Goal: Task Accomplishment & Management: Manage account settings

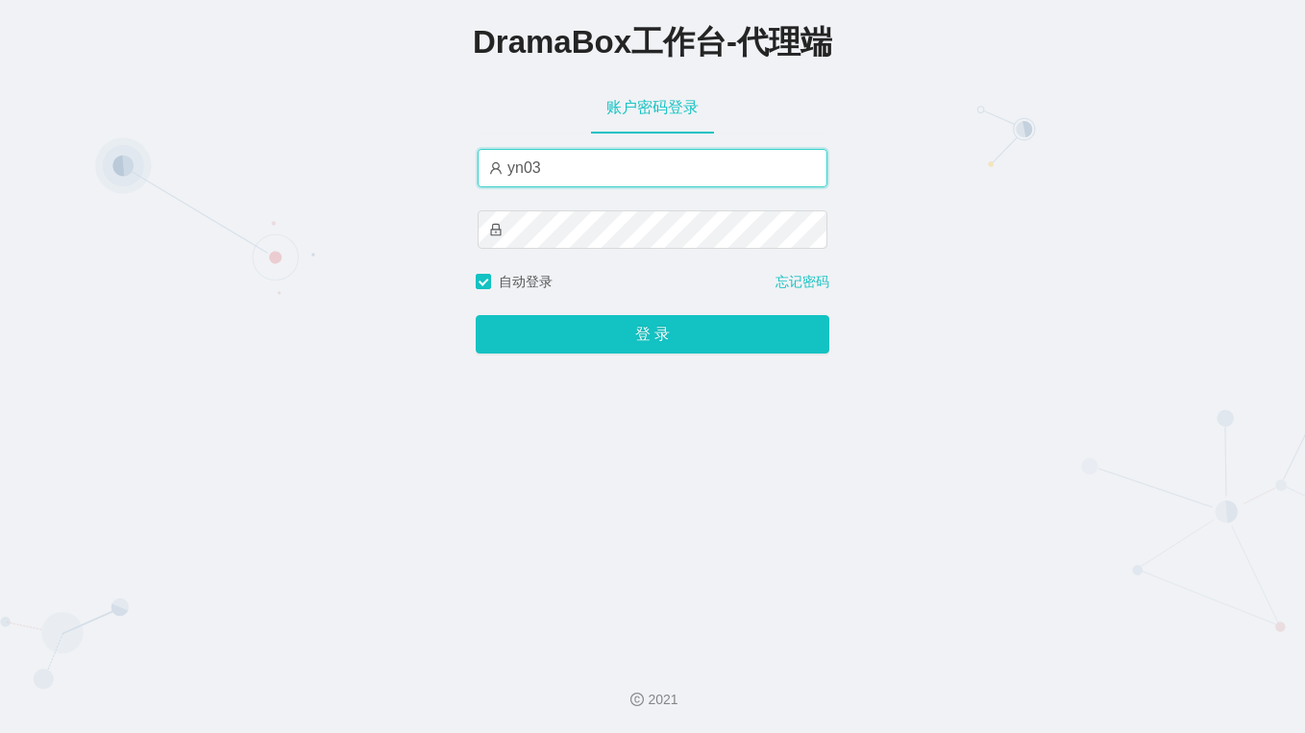
drag, startPoint x: 549, startPoint y: 171, endPoint x: 395, endPoint y: 153, distance: 155.7
click at [395, 153] on div "DramaBox工作台-代理端 账户密码登录 yn03 自动登录 忘记密码 登 录" at bounding box center [652, 322] width 1305 height 644
paste input "by"
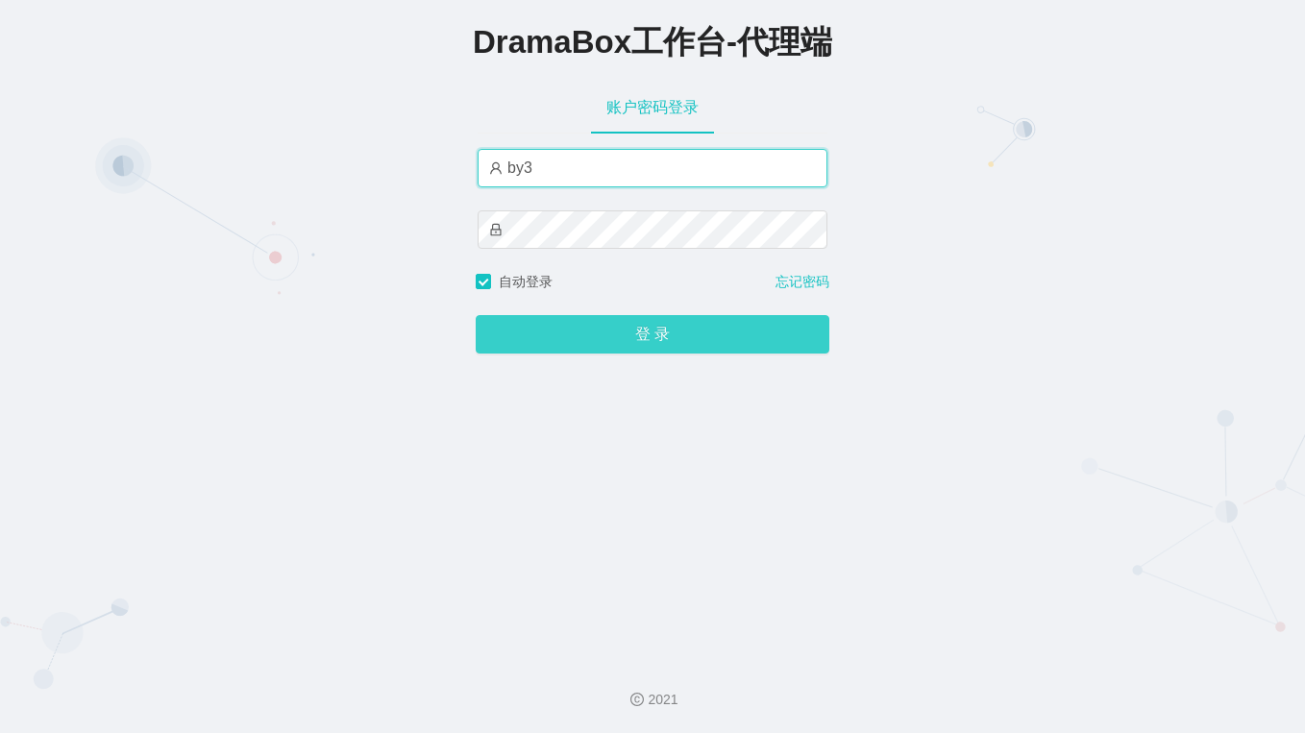
type input "by3"
click at [648, 328] on button "登 录" at bounding box center [653, 334] width 354 height 38
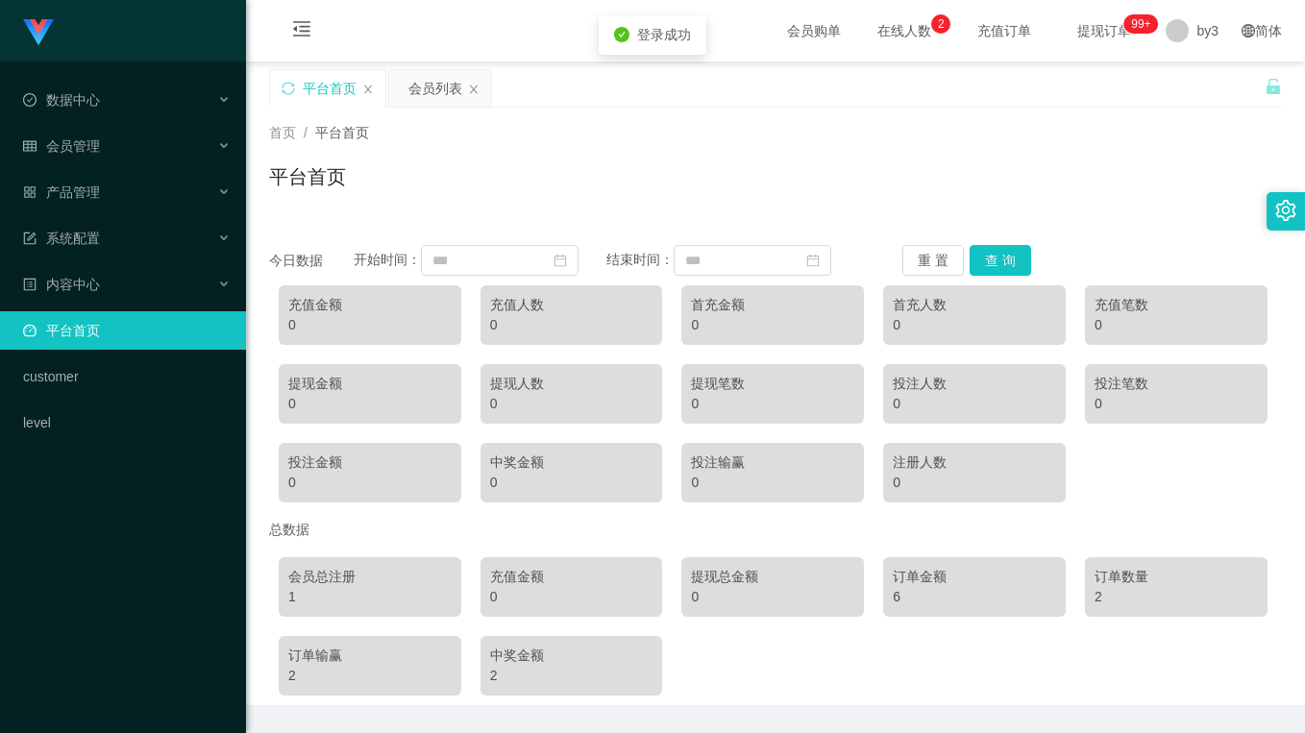
click at [584, 146] on div "首页 / 平台首页 / 平台首页" at bounding box center [775, 165] width 1013 height 84
click at [134, 142] on div "会员管理" at bounding box center [123, 146] width 246 height 38
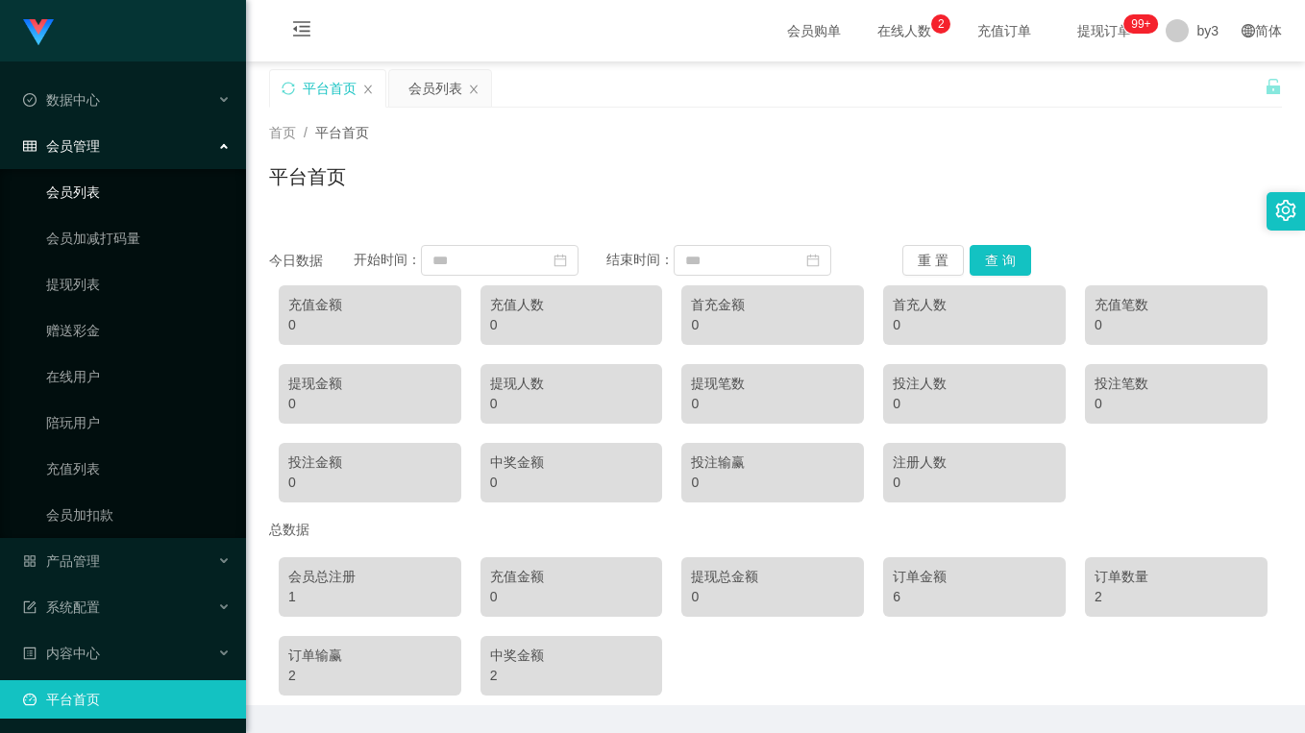
click at [110, 190] on link "会员列表" at bounding box center [138, 192] width 184 height 38
